Goal: Find specific page/section: Find specific page/section

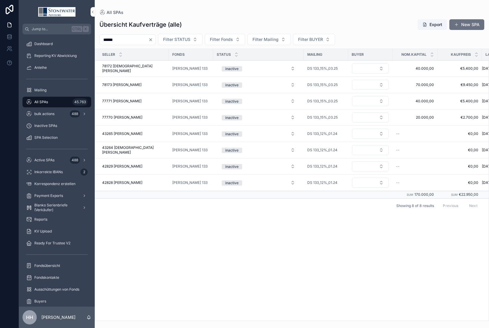
click at [191, 41] on span "Filter STATUS" at bounding box center [176, 39] width 27 height 6
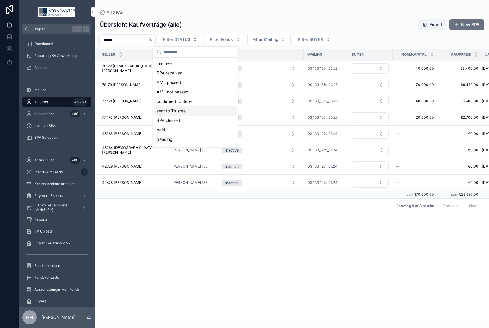
click at [174, 110] on div "sent to Trustee" at bounding box center [195, 110] width 82 height 9
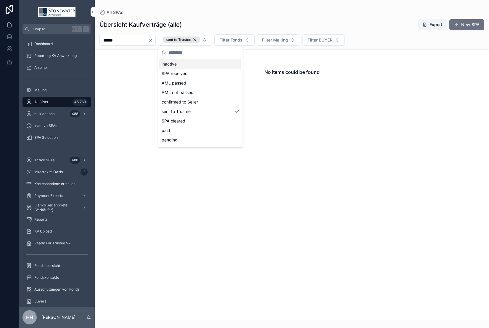
click at [153, 39] on icon "Clear" at bounding box center [150, 40] width 5 height 5
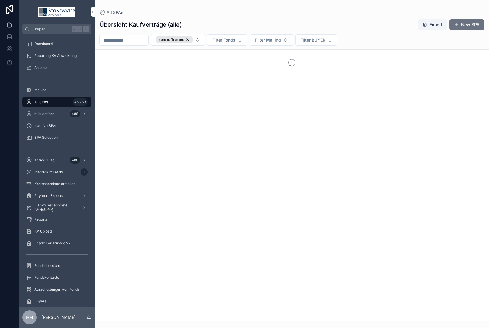
click at [205, 42] on button "sent to Trustee" at bounding box center [178, 40] width 54 height 12
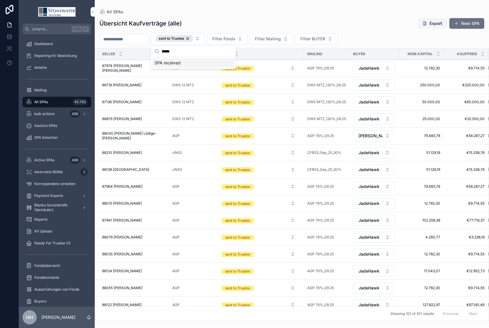
type input "*****"
click at [175, 64] on div "SPA received" at bounding box center [193, 62] width 82 height 9
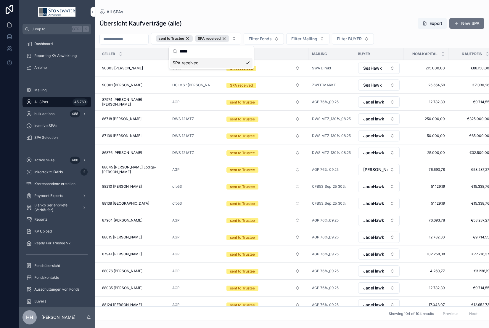
click at [338, 21] on div "Übersicht Kaufverträge (alle) Export New SPA" at bounding box center [292, 23] width 385 height 11
